Goal: Transaction & Acquisition: Purchase product/service

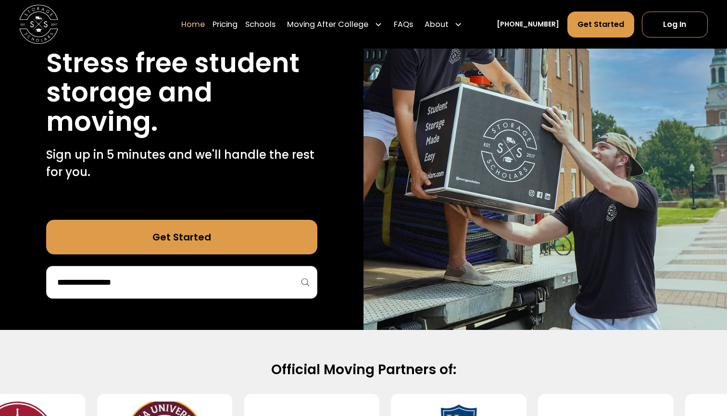
scroll to position [137, 0]
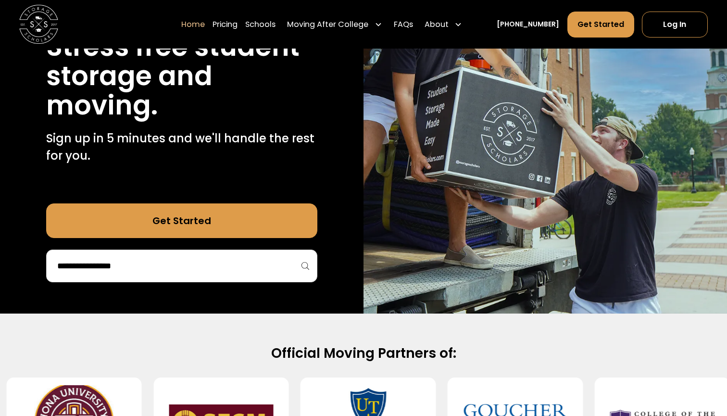
click at [164, 277] on div at bounding box center [181, 265] width 271 height 33
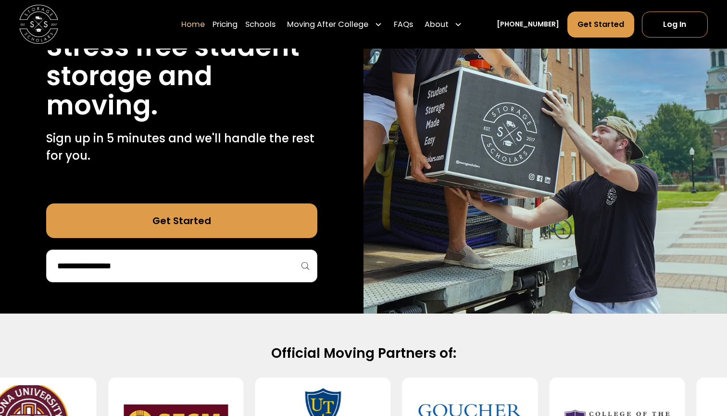
click at [164, 262] on input "search" at bounding box center [181, 266] width 251 height 16
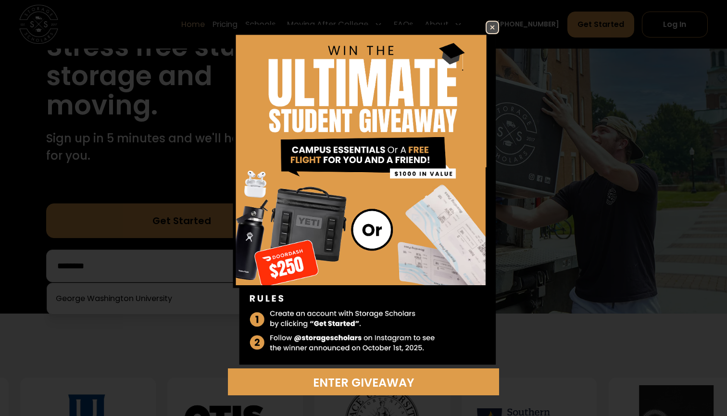
click at [495, 24] on img at bounding box center [492, 28] width 12 height 12
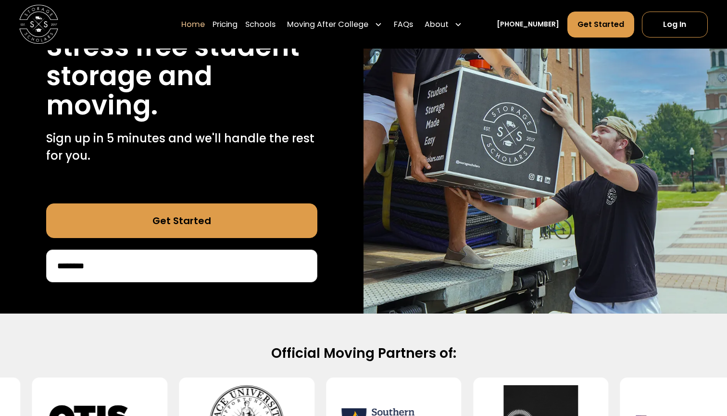
click at [210, 254] on div "********" at bounding box center [181, 265] width 271 height 33
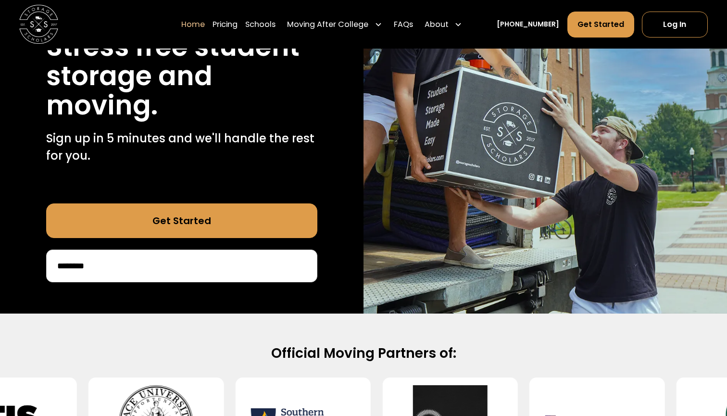
click at [204, 261] on input "********" at bounding box center [181, 266] width 251 height 16
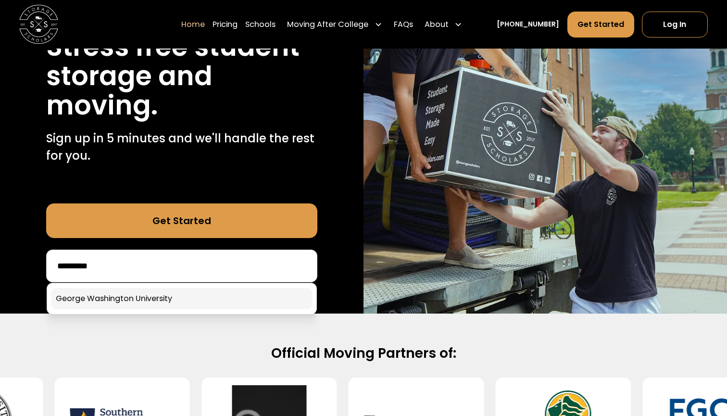
type input "*********"
click at [158, 302] on link at bounding box center [182, 298] width 262 height 21
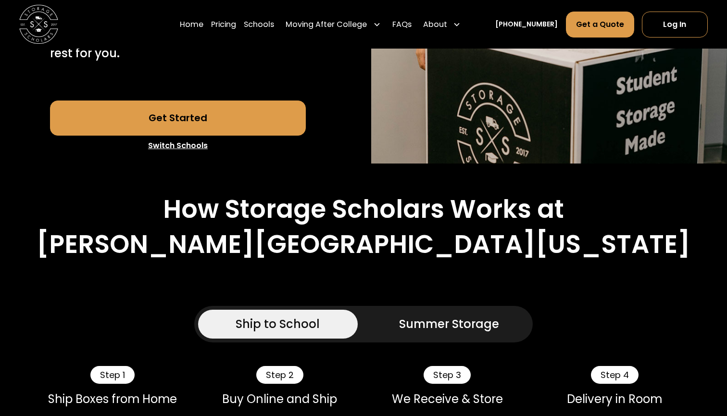
scroll to position [360, 0]
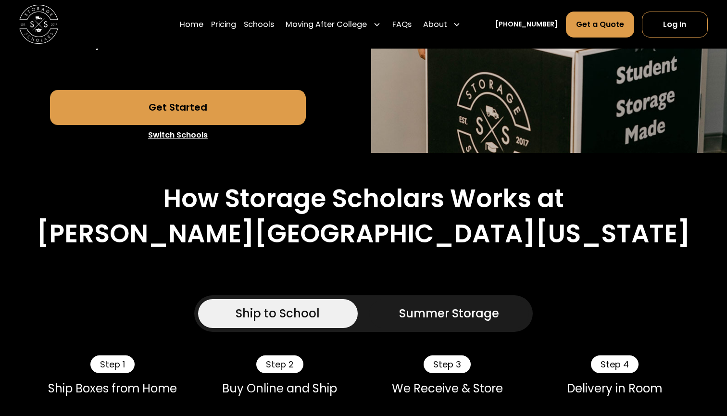
click at [246, 104] on link "Get Started" at bounding box center [178, 107] width 256 height 35
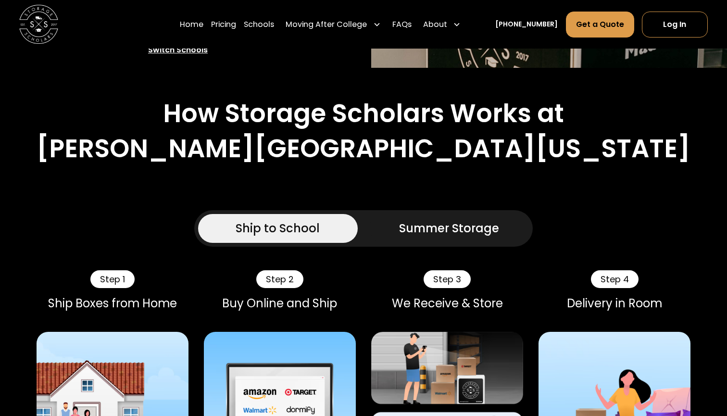
scroll to position [457, 0]
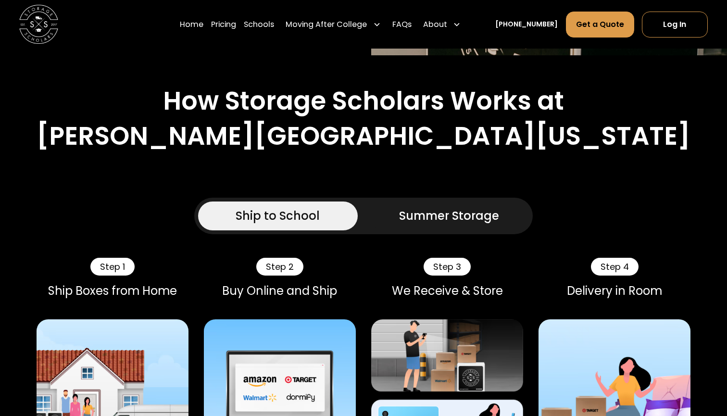
click at [400, 211] on div "Summer Storage" at bounding box center [449, 215] width 100 height 17
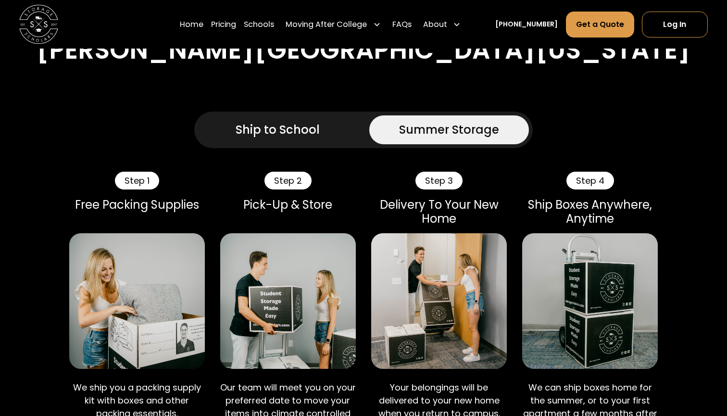
scroll to position [547, 0]
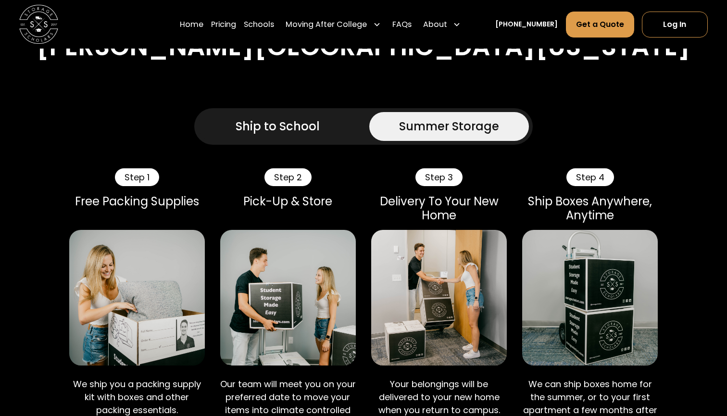
click at [291, 123] on div "Ship to School" at bounding box center [278, 126] width 84 height 17
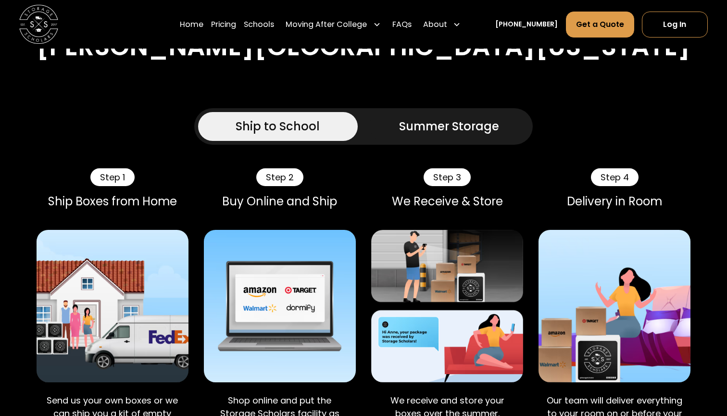
click at [408, 125] on div "Summer Storage" at bounding box center [449, 126] width 100 height 17
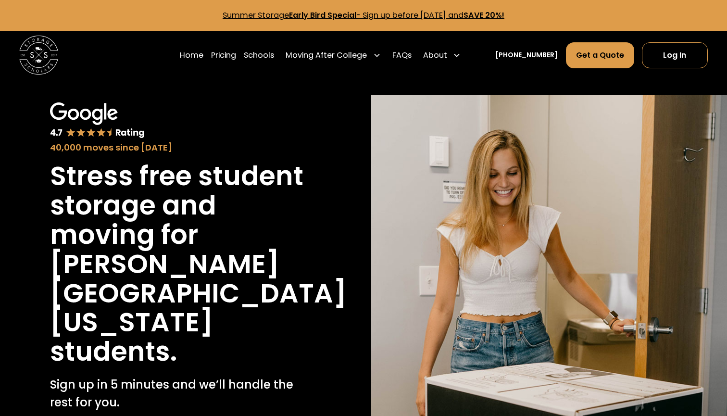
scroll to position [0, 0]
